Goal: Task Accomplishment & Management: Manage account settings

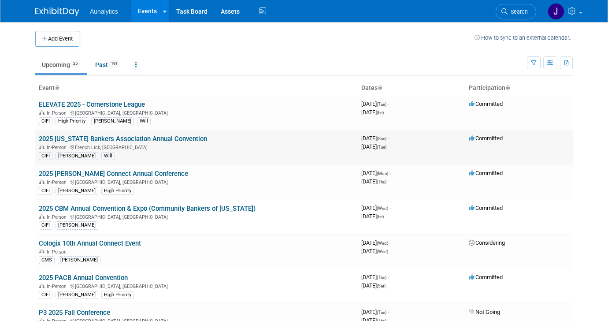
click at [146, 137] on link "2025 [US_STATE] Bankers Association Annual Convention" at bounding box center [123, 139] width 168 height 8
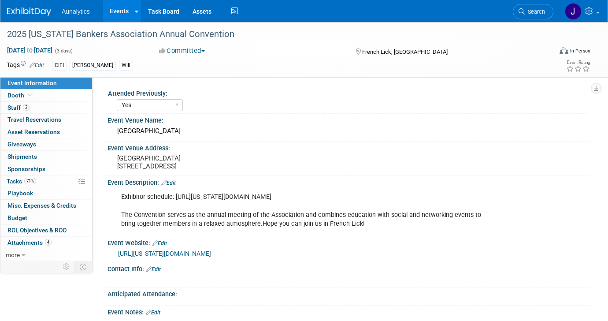
select select "Yes"
select select "CIFI Sales"
select select "Financial"
select select "Bank"
select select "State"
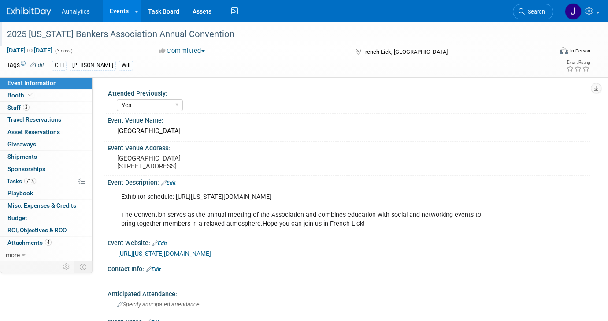
click at [46, 36] on div "2025 [US_STATE] Bankers Association Annual Convention" at bounding box center [272, 34] width 537 height 16
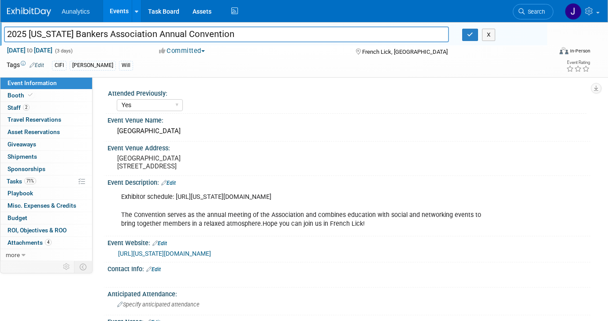
click at [46, 36] on input "2025 [US_STATE] Bankers Association Annual Convention" at bounding box center [226, 33] width 445 height 15
click at [467, 39] on button "button" at bounding box center [471, 35] width 16 height 12
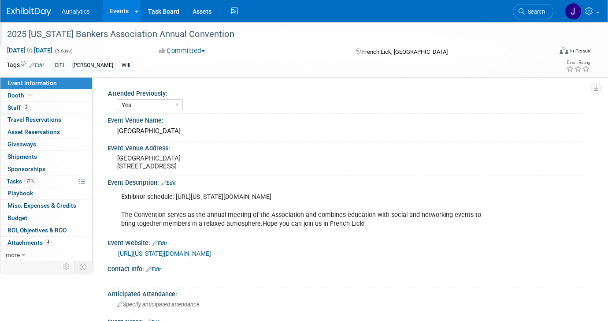
click at [248, 204] on div "Exhibitor schedule: https://indiana.bank/conventionVendorOps#exhibitschedule Th…" at bounding box center [306, 210] width 382 height 44
click at [187, 257] on link "https://indiana.bank/events/convention" at bounding box center [164, 253] width 93 height 7
click at [56, 96] on link "Booth" at bounding box center [46, 96] width 92 height 12
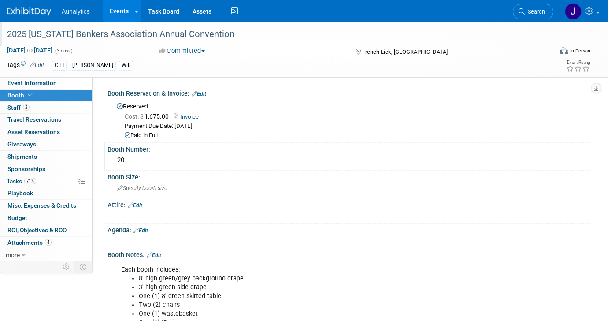
click at [123, 164] on div "20" at bounding box center [349, 160] width 470 height 14
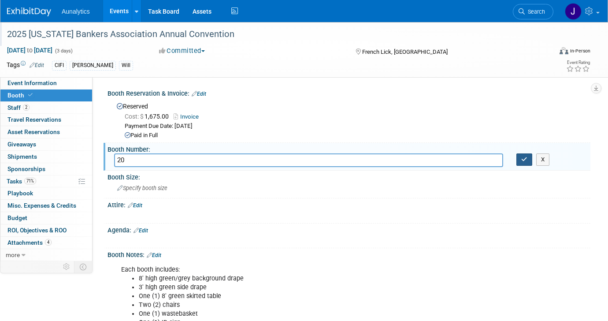
click at [528, 161] on button "button" at bounding box center [525, 159] width 16 height 12
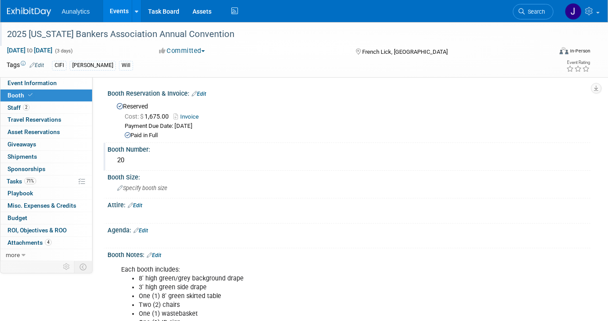
scroll to position [165, 0]
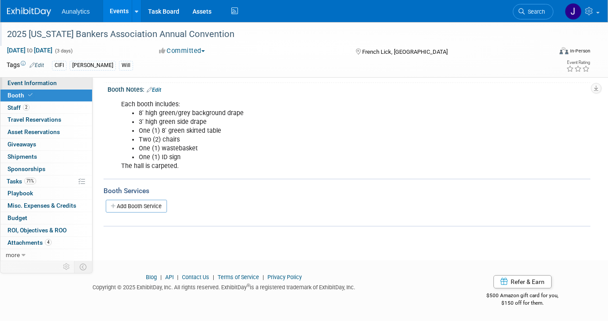
click at [48, 85] on span "Event Information" at bounding box center [31, 82] width 49 height 7
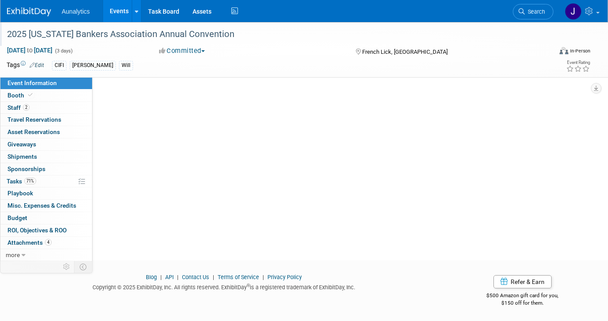
scroll to position [0, 0]
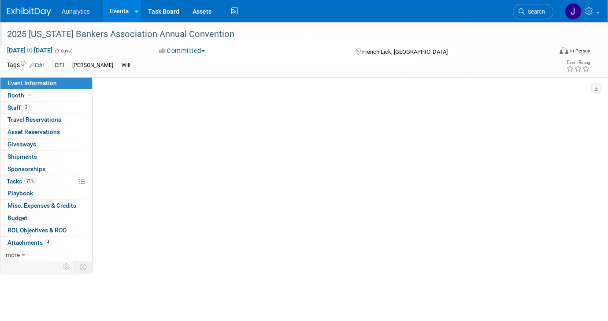
select select "Yes"
select select "CIFI Sales"
select select "Financial"
select select "Bank"
select select "State"
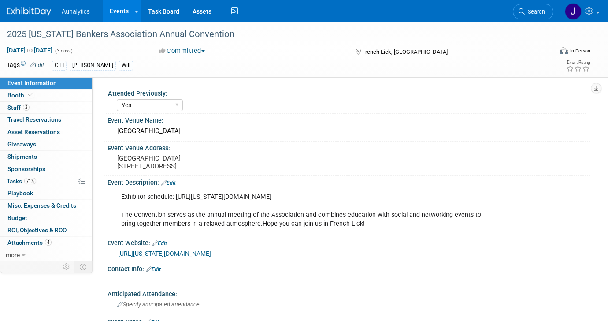
click at [114, 3] on link "Events" at bounding box center [119, 11] width 32 height 22
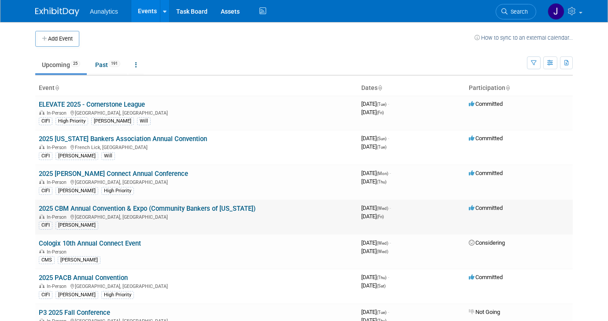
click at [92, 207] on link "2025 CBM Annual Convention & Expo (Community Bankers of [US_STATE])" at bounding box center [147, 209] width 217 height 8
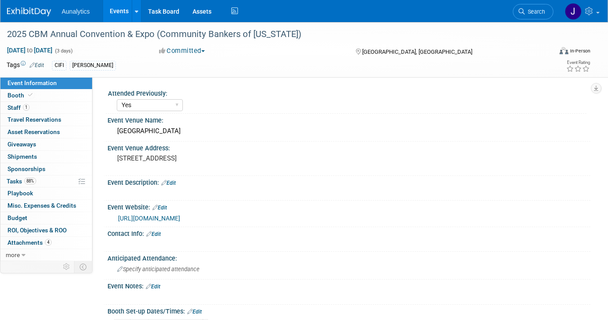
select select "Yes"
click at [119, 40] on div "2025 CBM Annual Convention & Expo (Community Bankers of [US_STATE])" at bounding box center [272, 34] width 537 height 16
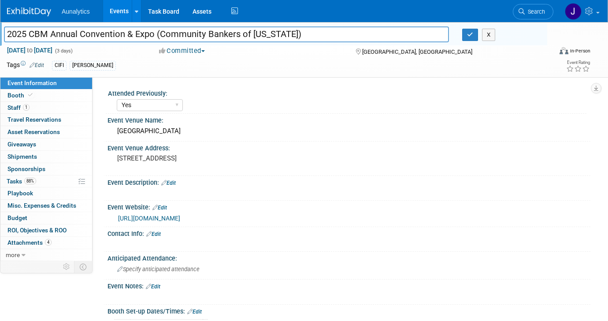
click at [119, 40] on input "2025 CBM Annual Convention & Expo (Community Bankers of [US_STATE])" at bounding box center [226, 33] width 445 height 15
